Goal: Information Seeking & Learning: Learn about a topic

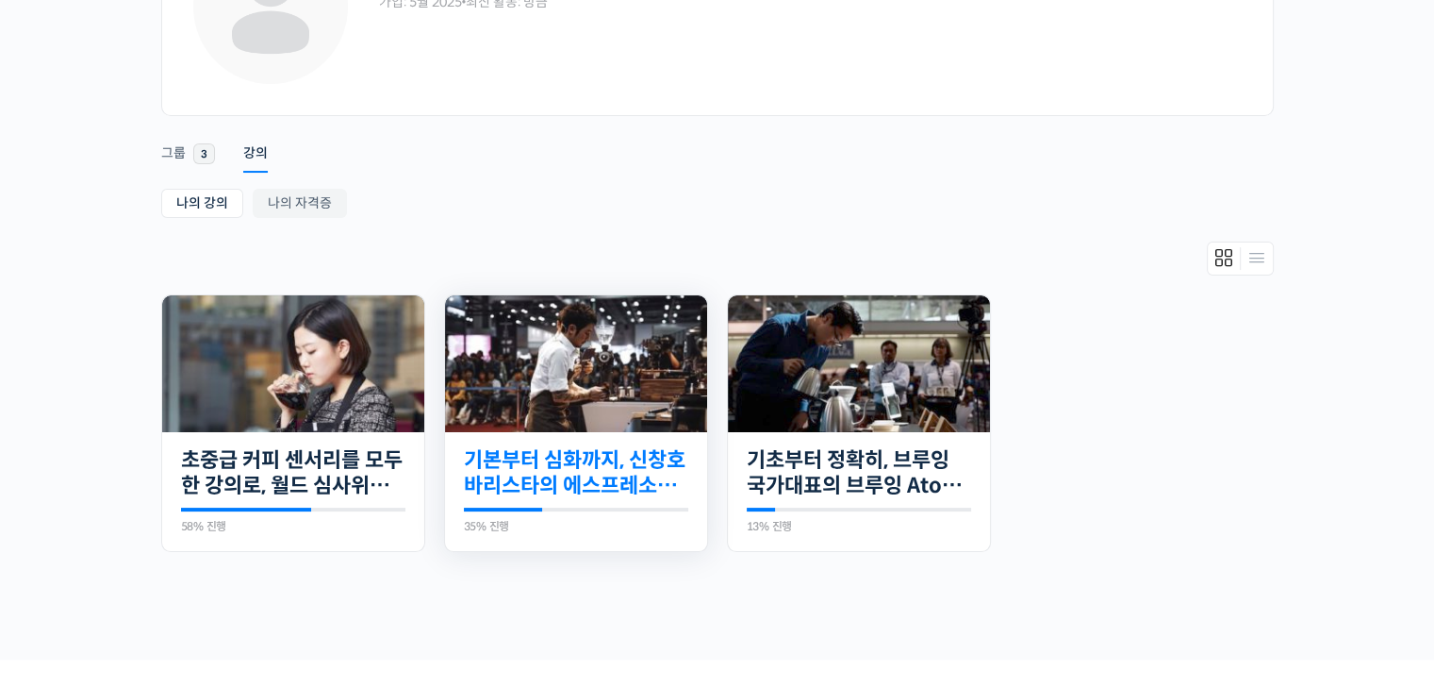
click at [588, 477] on link "기본부터 심화까지, 신창호 바리스타의 에스프레소 AtoZ" at bounding box center [576, 473] width 224 height 52
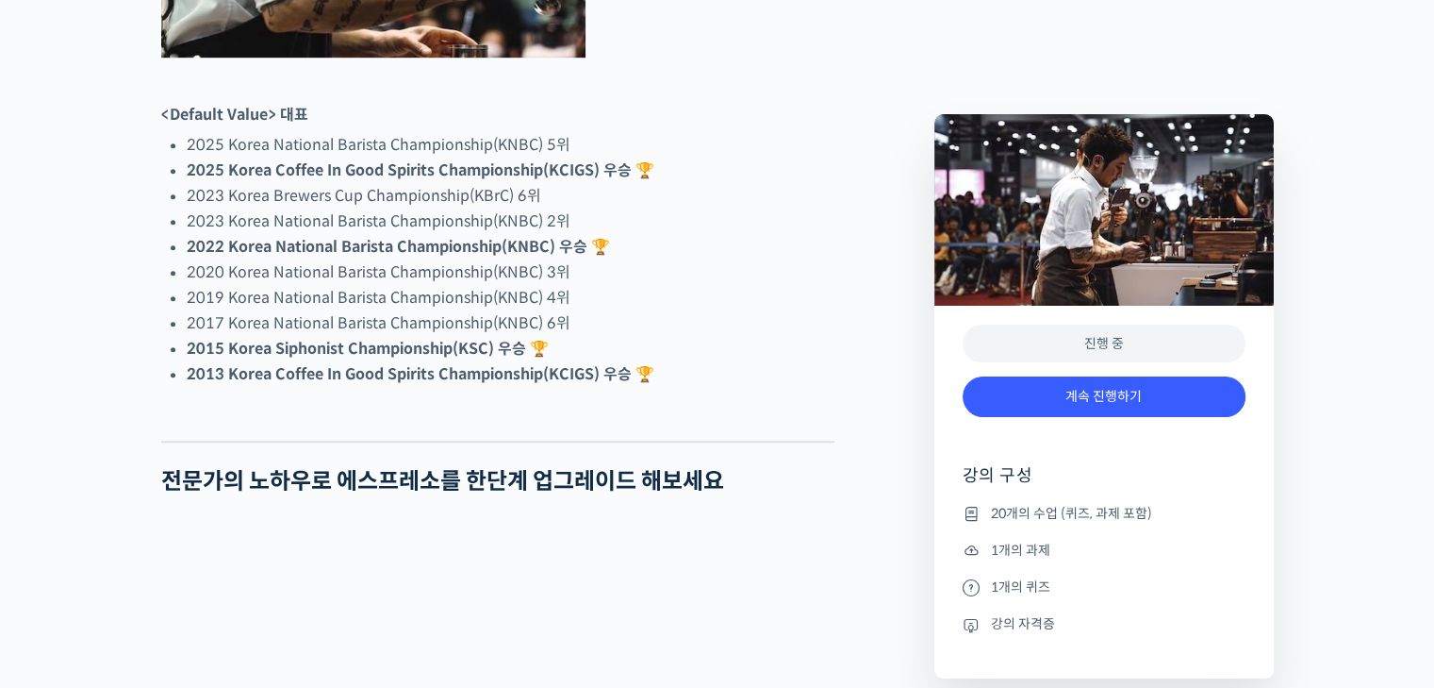
scroll to position [1320, 0]
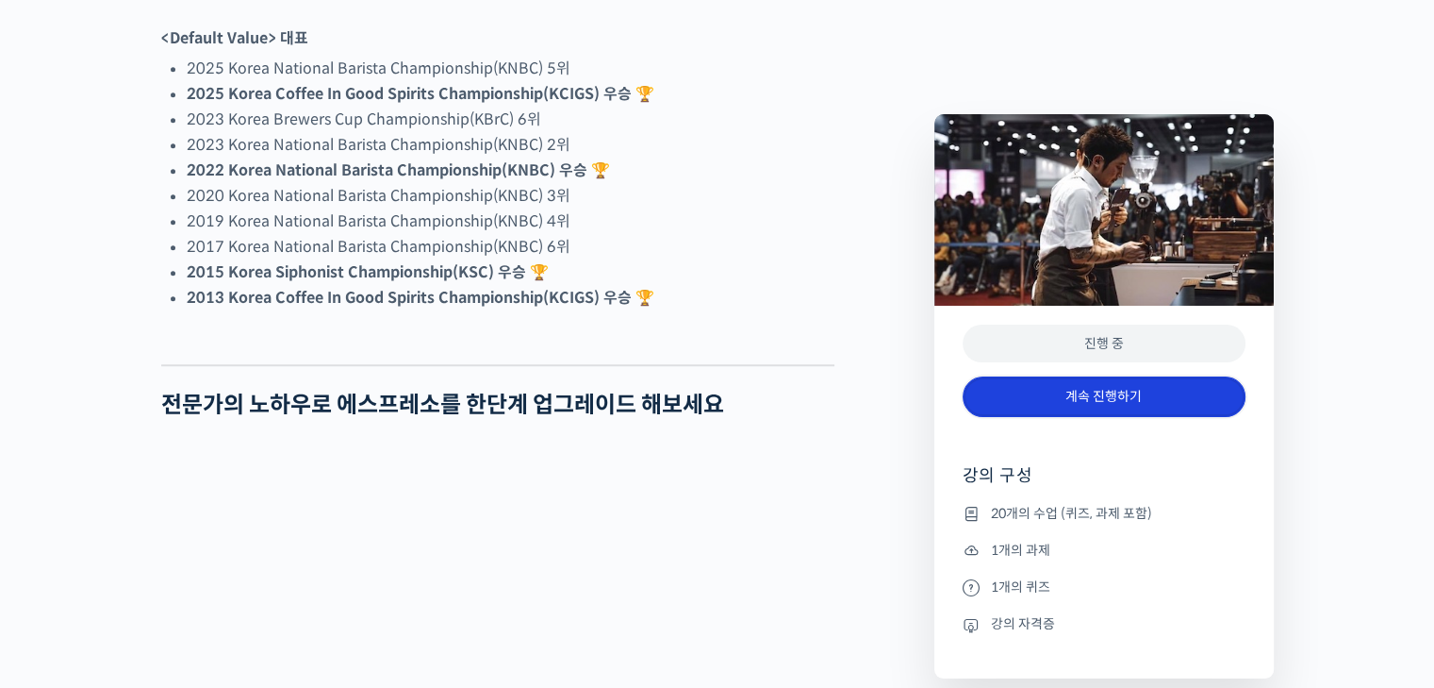
click at [1081, 399] on link "계속 진행하기" at bounding box center [1104, 396] width 283 height 41
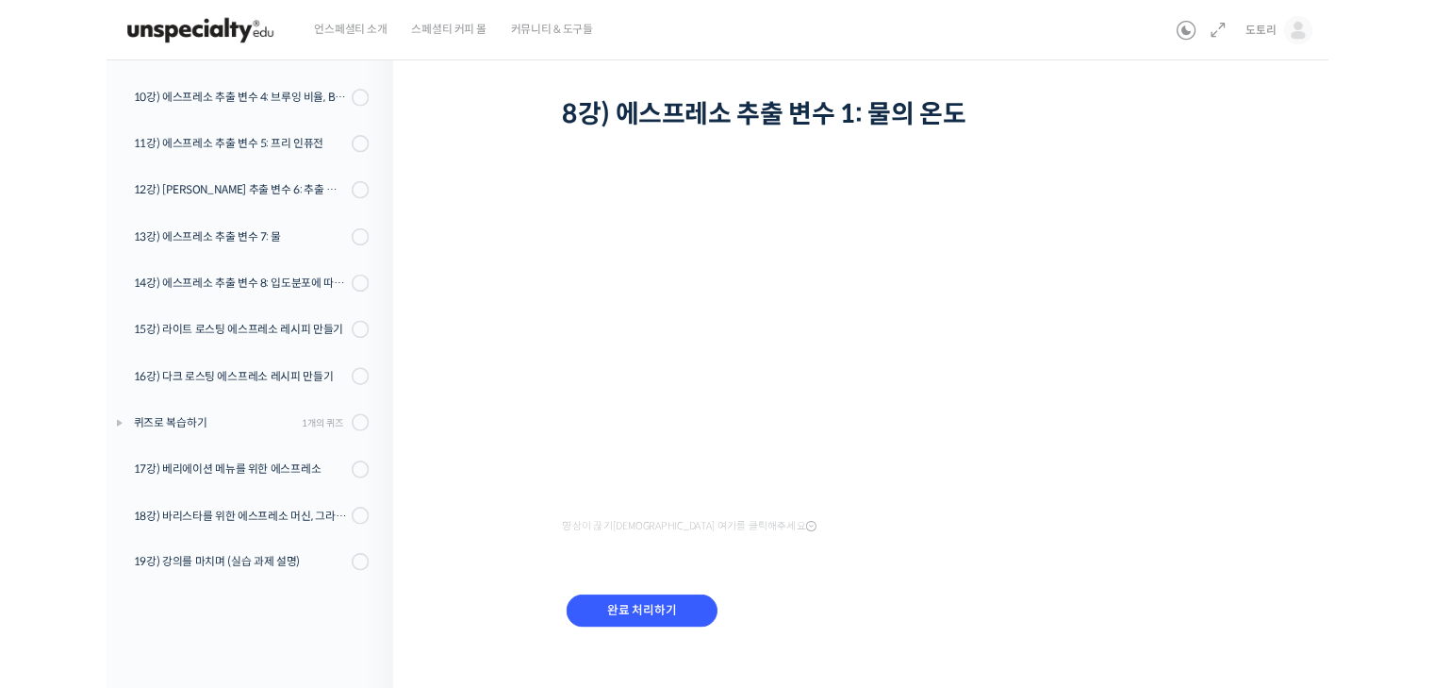
scroll to position [633, 0]
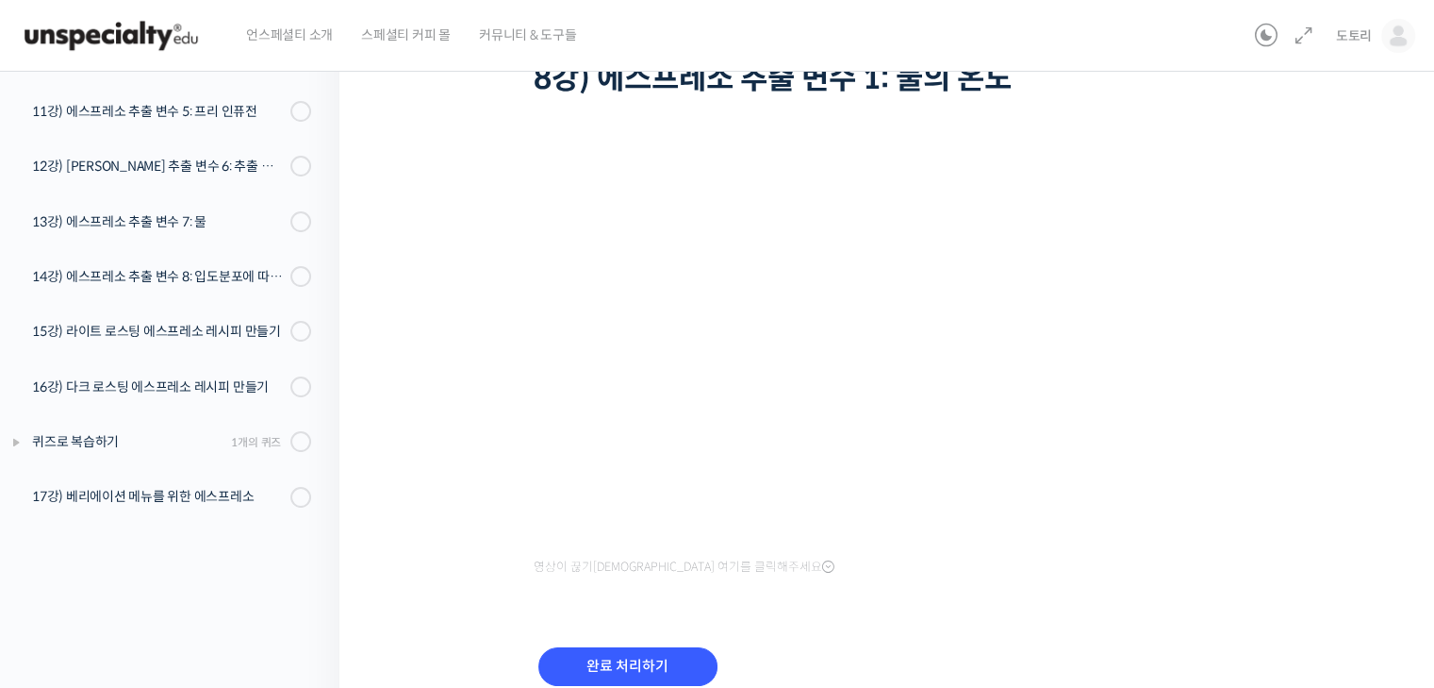
scroll to position [141, 0]
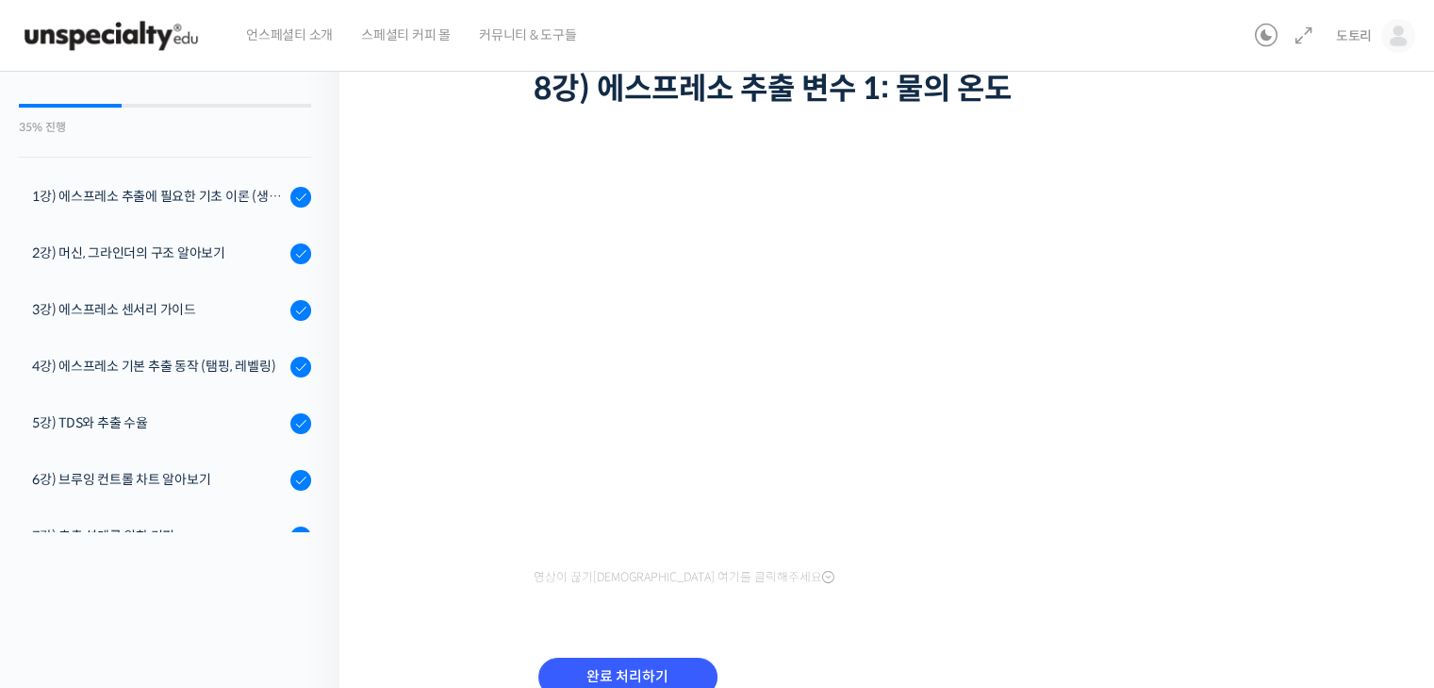
scroll to position [636, 0]
